Goal: Task Accomplishment & Management: Use online tool/utility

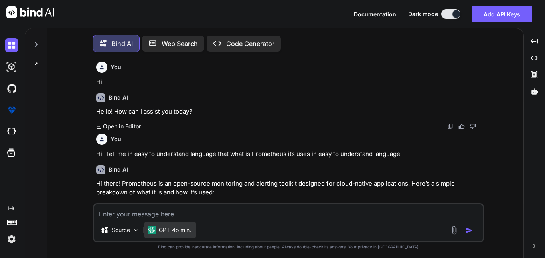
scroll to position [493, 0]
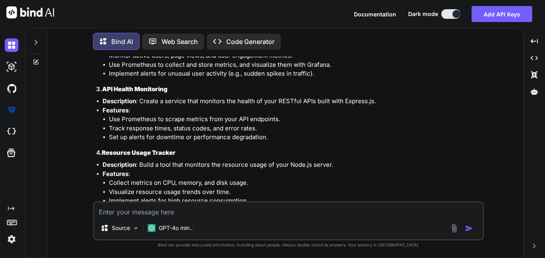
click at [173, 210] on textarea at bounding box center [288, 209] width 389 height 14
click at [174, 210] on textarea at bounding box center [288, 209] width 389 height 14
click at [117, 228] on p "Source" at bounding box center [121, 228] width 18 height 8
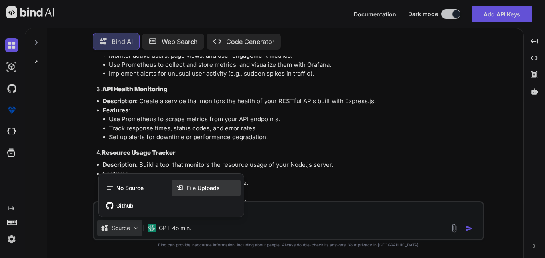
click at [198, 188] on span "File Uploads" at bounding box center [203, 188] width 34 height 8
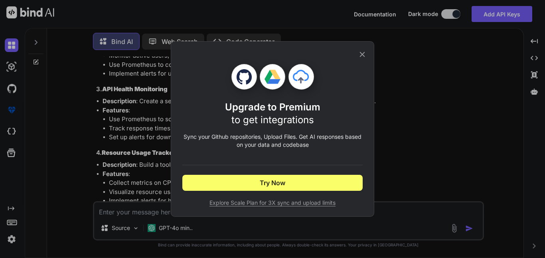
click at [361, 55] on icon at bounding box center [362, 54] width 5 height 5
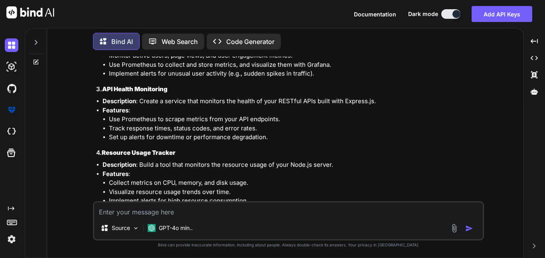
click at [200, 214] on textarea at bounding box center [288, 209] width 389 height 14
click at [143, 216] on textarea at bounding box center [288, 209] width 389 height 14
click at [178, 228] on p "GPT-4o min.." at bounding box center [176, 228] width 34 height 8
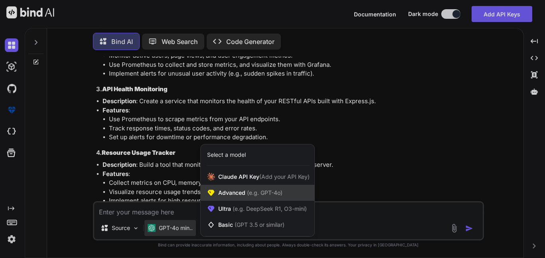
click at [231, 197] on div "Advanced (e.g. GPT-4o)" at bounding box center [258, 192] width 114 height 16
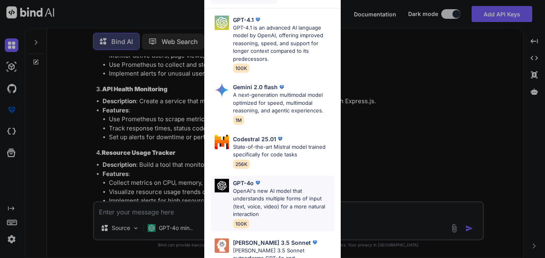
scroll to position [14, 0]
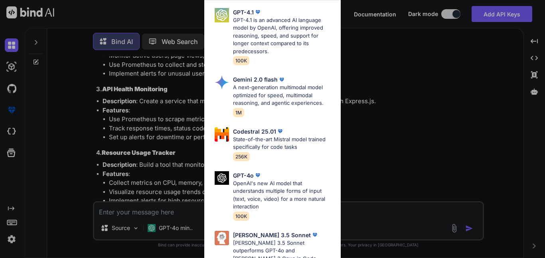
click at [457, 182] on div "Advanced Models GPT-4.1 GPT-4.1 is an advanced AI language model by OpenAI, off…" at bounding box center [272, 129] width 545 height 258
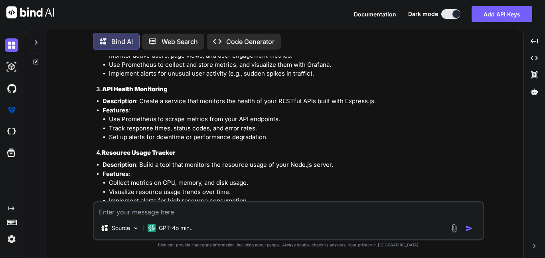
click at [164, 210] on textarea at bounding box center [288, 209] width 389 height 14
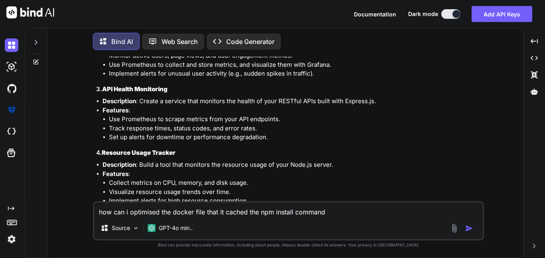
type textarea "how can i optimised the docker file that it cached the npm install command"
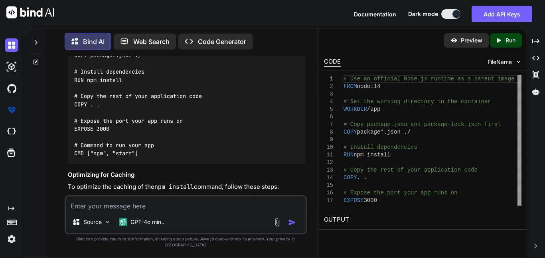
scroll to position [1119, 0]
